Goal: Transaction & Acquisition: Purchase product/service

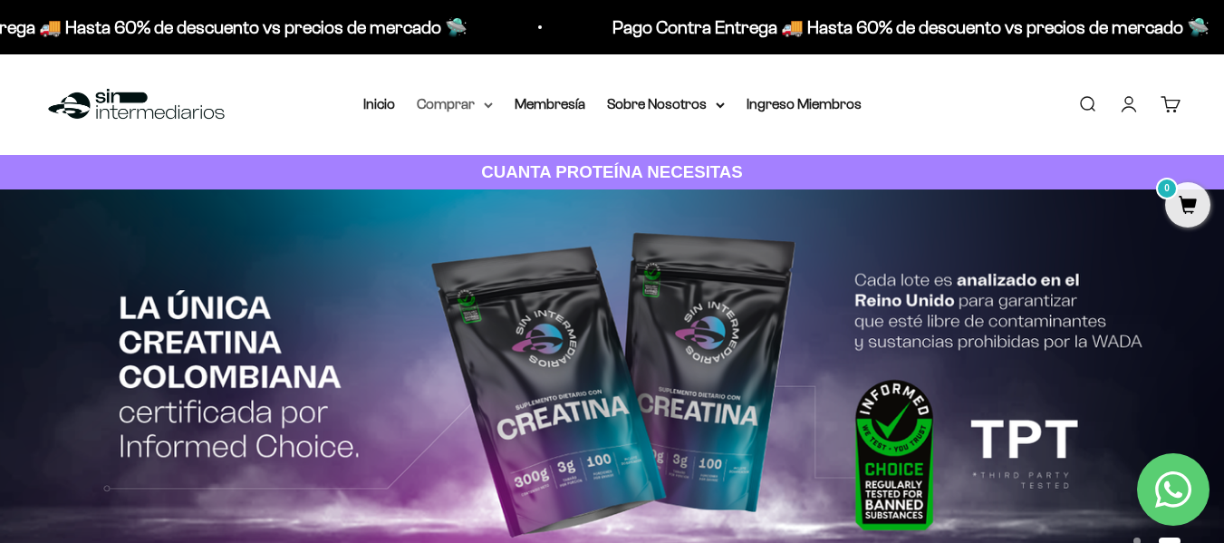
click at [465, 101] on summary "Comprar" at bounding box center [455, 104] width 76 height 24
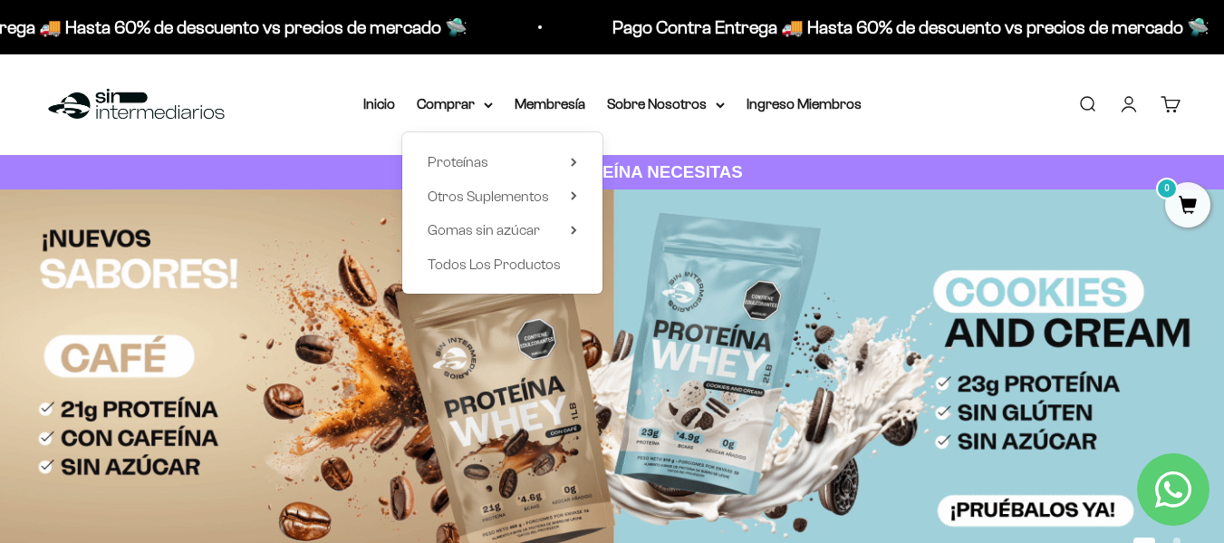
click at [585, 164] on div "Proteínas Ver Todos Whey Iso Vegan" at bounding box center [502, 212] width 200 height 161
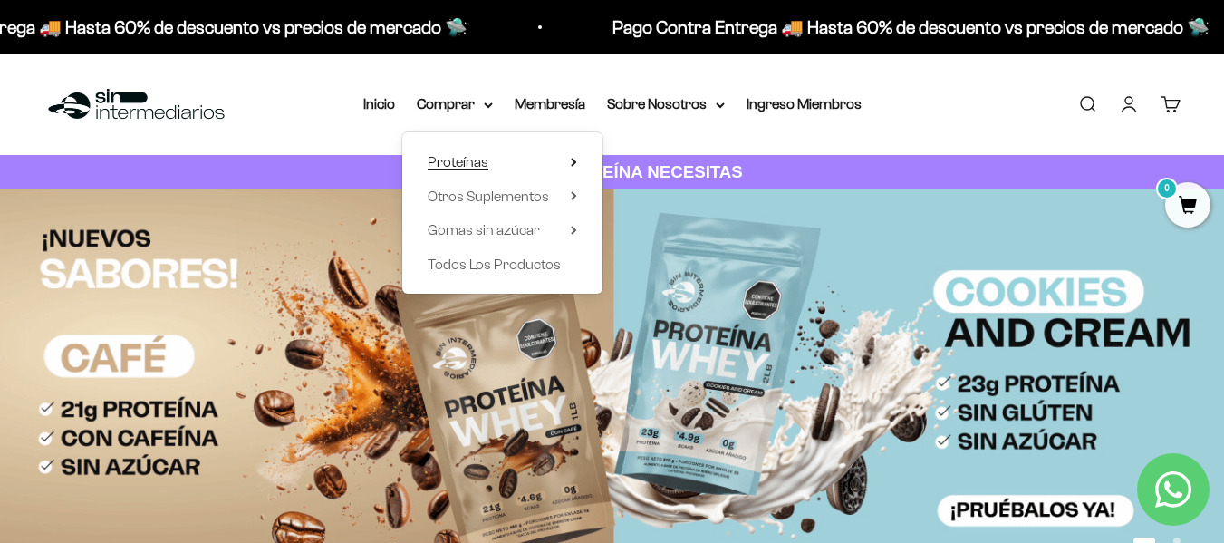
click at [571, 163] on icon at bounding box center [574, 162] width 6 height 9
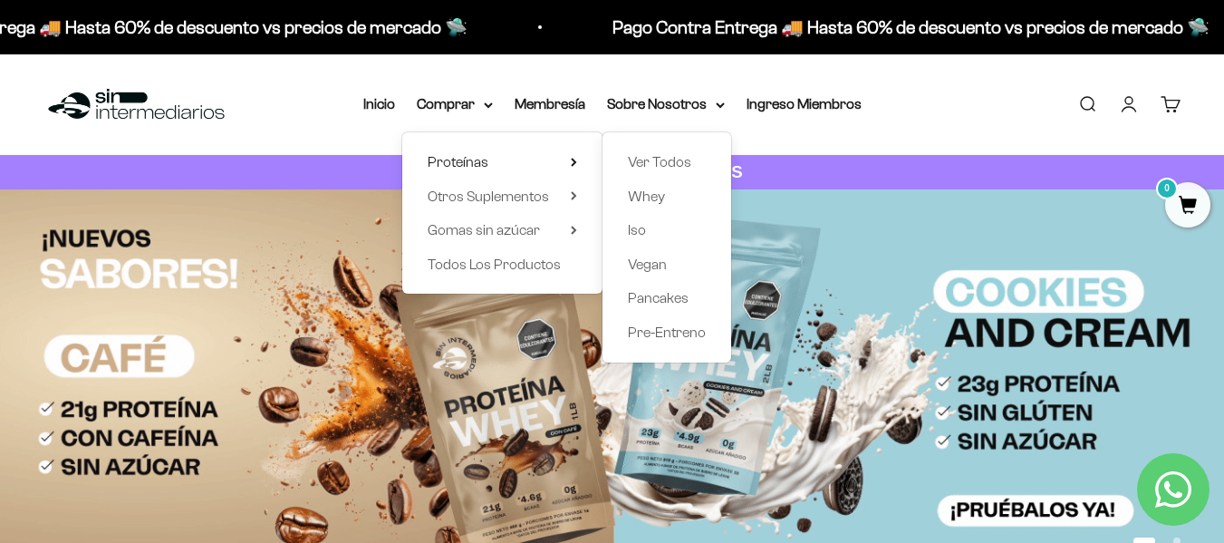
click at [622, 236] on div "Ver Todos Whey Iso Vegan Pancakes Pre-Entreno" at bounding box center [667, 247] width 129 height 230
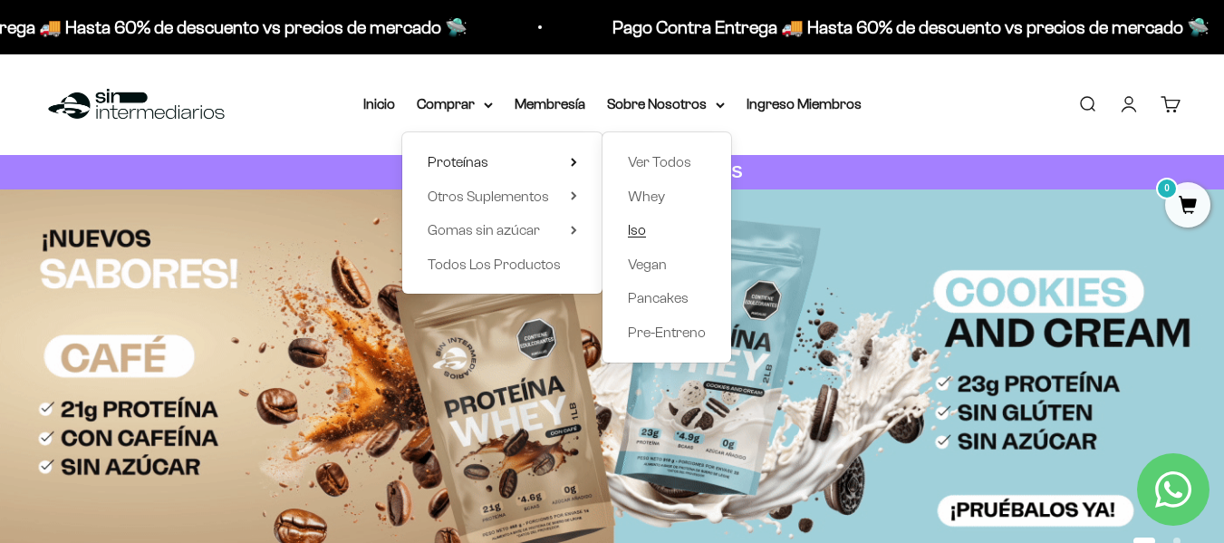
click at [646, 238] on link "Iso" at bounding box center [667, 230] width 78 height 24
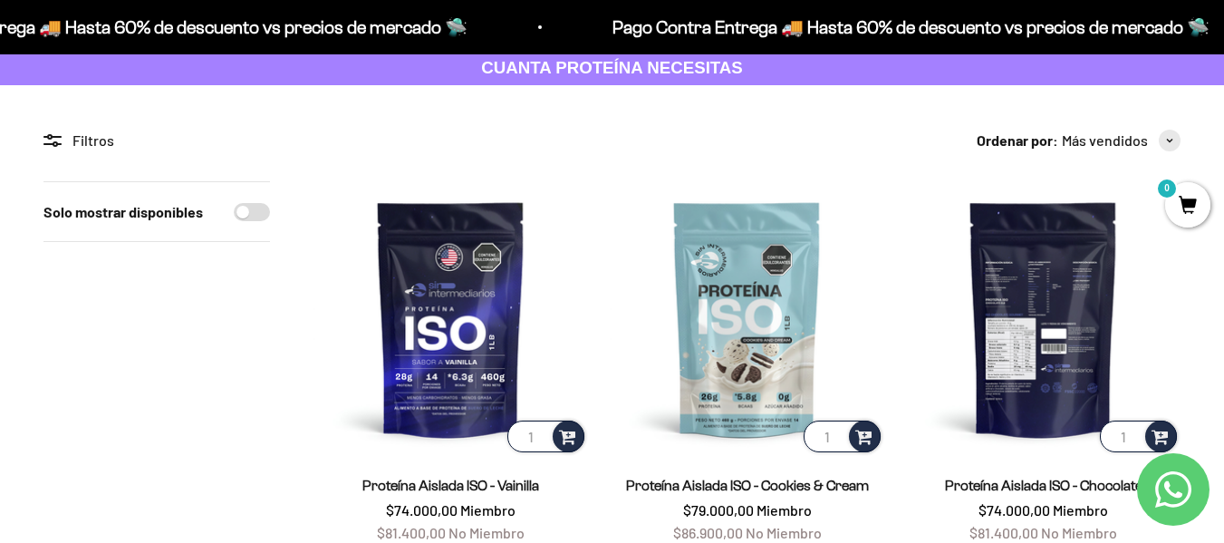
scroll to position [91, 0]
